Goal: Information Seeking & Learning: Find specific fact

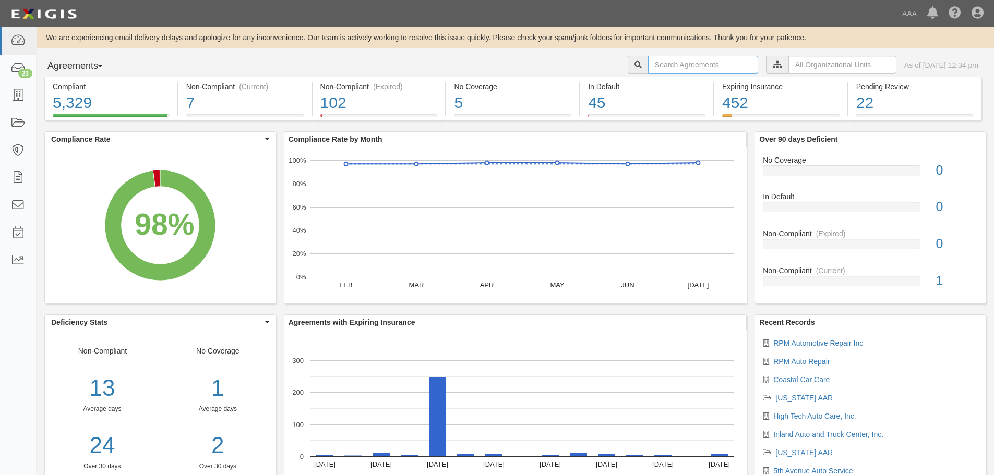
click at [660, 67] on input "text" at bounding box center [703, 65] width 110 height 18
type input "north county automotive"
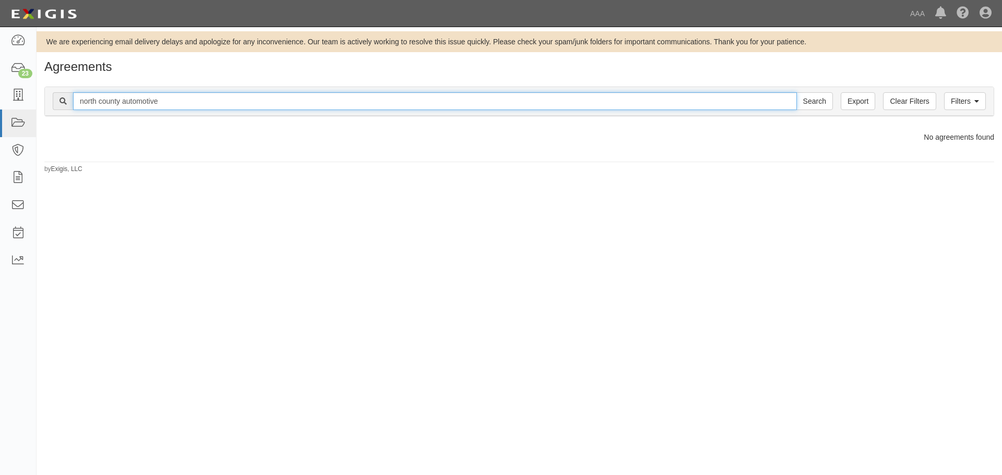
click at [172, 106] on input "north county automotive" at bounding box center [435, 101] width 724 height 18
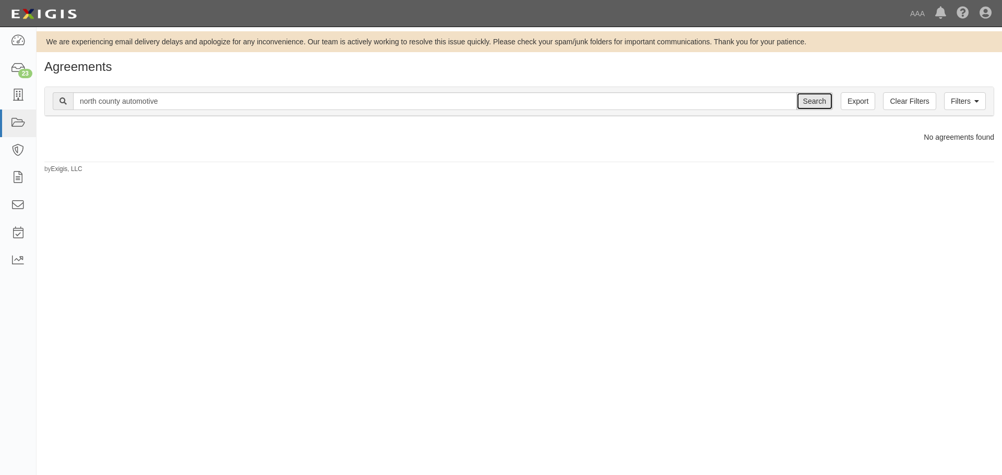
click at [809, 101] on input "Search" at bounding box center [814, 101] width 37 height 18
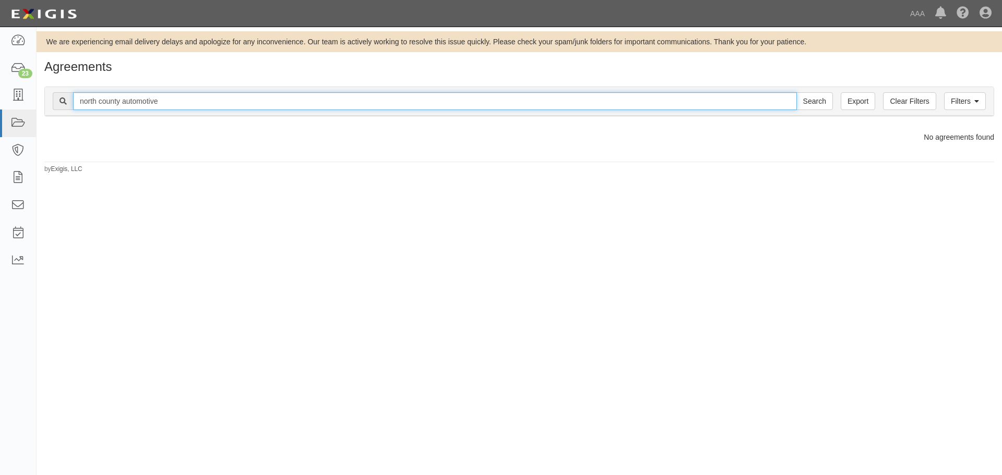
click at [168, 104] on input "north county automotive" at bounding box center [435, 101] width 724 height 18
type input "[GEOGRAPHIC_DATA]"
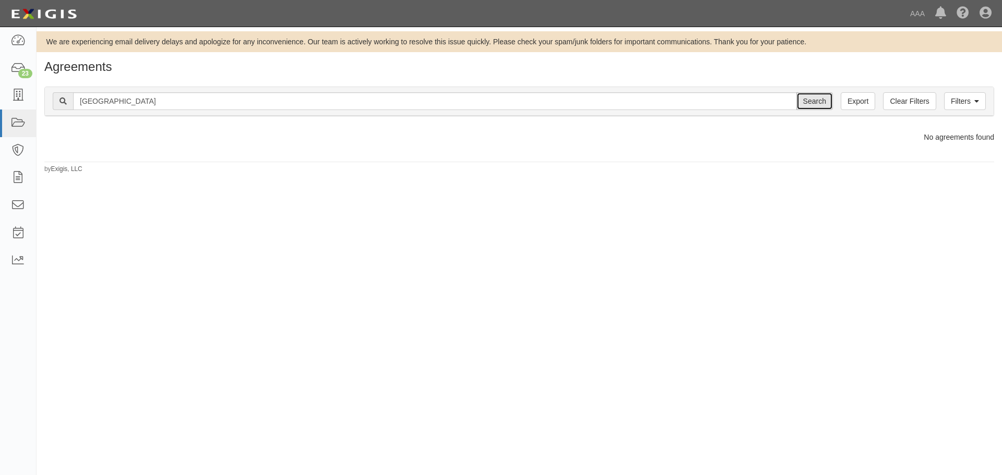
click at [816, 103] on input "Search" at bounding box center [814, 101] width 37 height 18
